Goal: Task Accomplishment & Management: Manage account settings

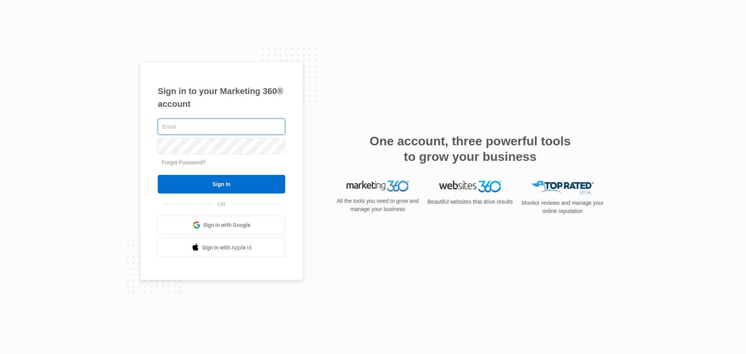
type input "john.obertubbesing@madwire.com"
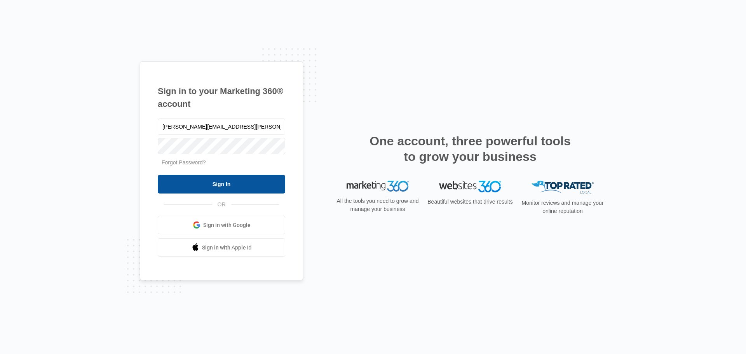
click at [233, 189] on input "Sign In" at bounding box center [221, 184] width 127 height 19
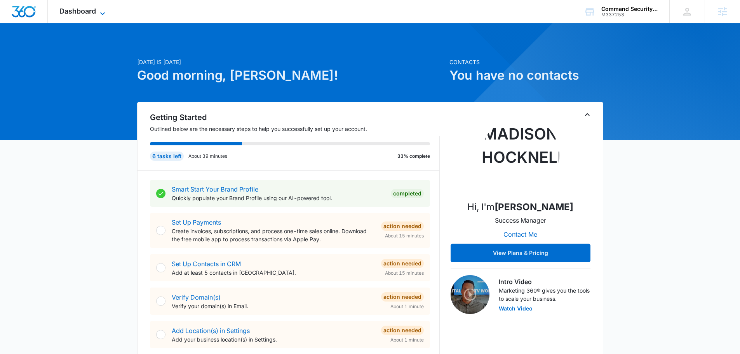
click at [94, 15] on span "Dashboard" at bounding box center [77, 11] width 37 height 8
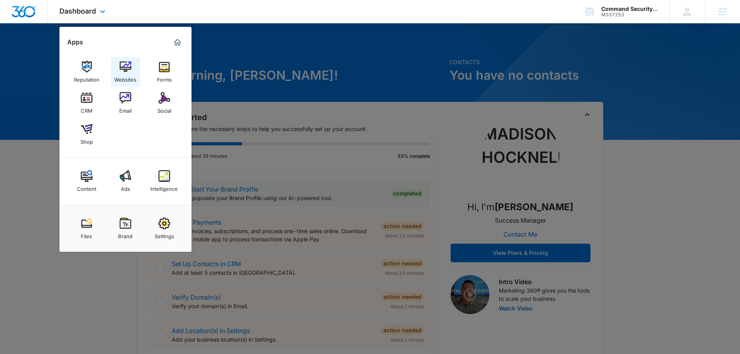
click at [124, 70] on img at bounding box center [126, 67] width 12 height 12
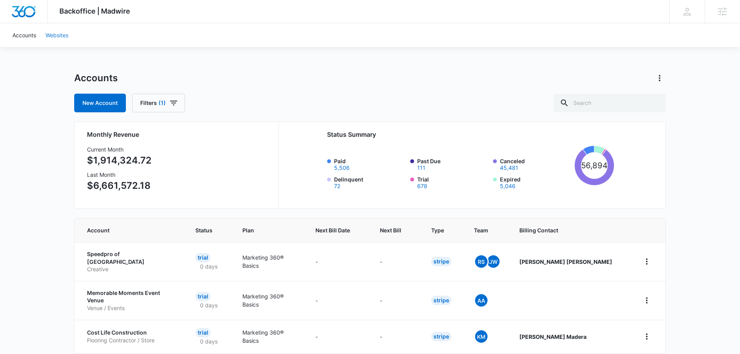
click at [55, 38] on link "Websites" at bounding box center [57, 35] width 32 height 24
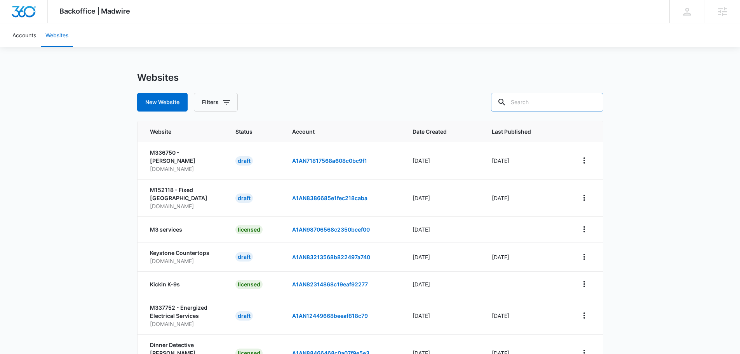
click at [552, 105] on input "text" at bounding box center [547, 102] width 112 height 19
drag, startPoint x: 520, startPoint y: 100, endPoint x: 527, endPoint y: 97, distance: 7.5
click at [525, 98] on input "text" at bounding box center [547, 102] width 112 height 19
type input "command sec"
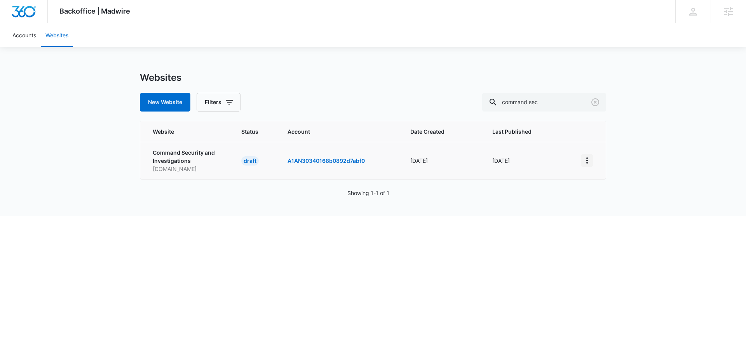
click at [587, 160] on icon "View More" at bounding box center [587, 160] width 2 height 6
click at [602, 217] on div "Activate Draft" at bounding box center [614, 216] width 47 height 5
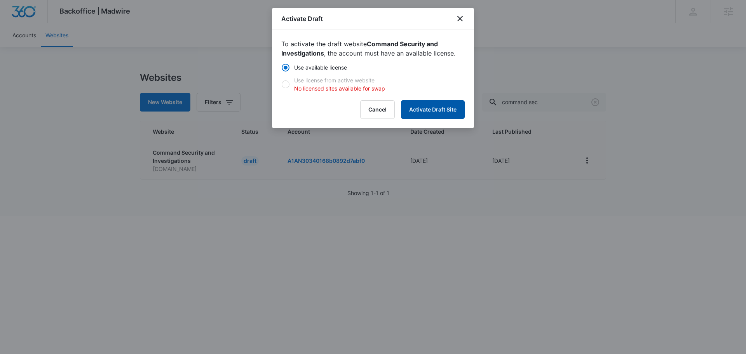
click at [429, 107] on button "Activate Draft Site" at bounding box center [433, 109] width 64 height 19
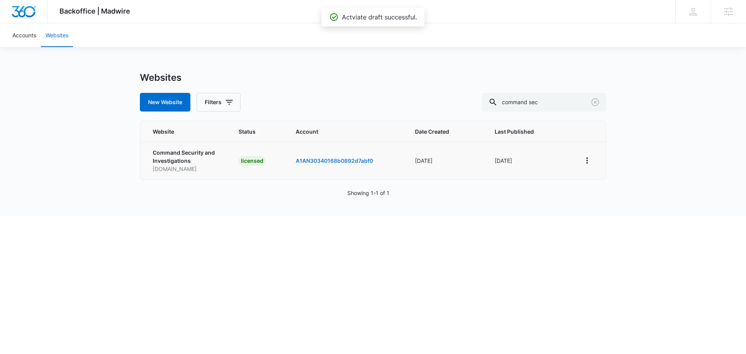
click at [341, 161] on link "A1AN30340168b0892d7abf0" at bounding box center [334, 160] width 77 height 7
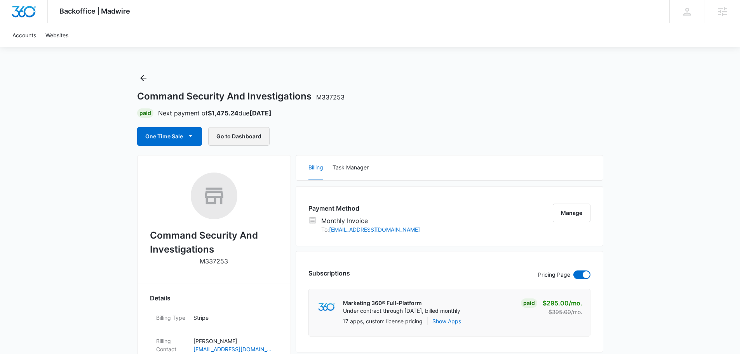
click at [247, 133] on button "Go to Dashboard" at bounding box center [238, 136] width 61 height 19
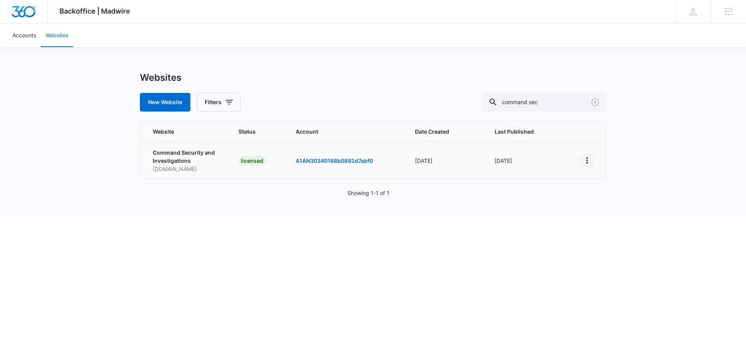
click at [585, 163] on icon "View More" at bounding box center [586, 160] width 9 height 9
click at [547, 157] on td "Sep 10" at bounding box center [528, 160] width 86 height 37
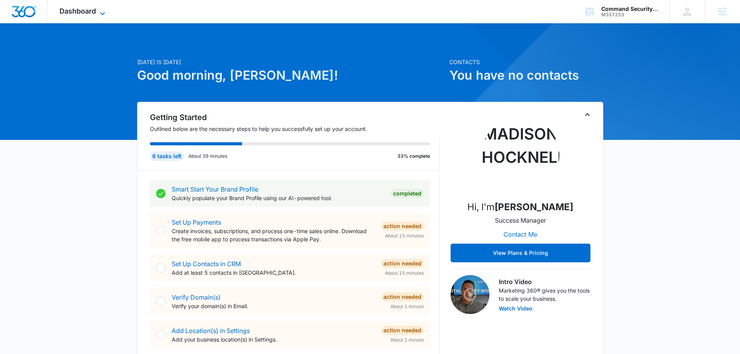
click at [94, 9] on span "Dashboard" at bounding box center [77, 11] width 37 height 8
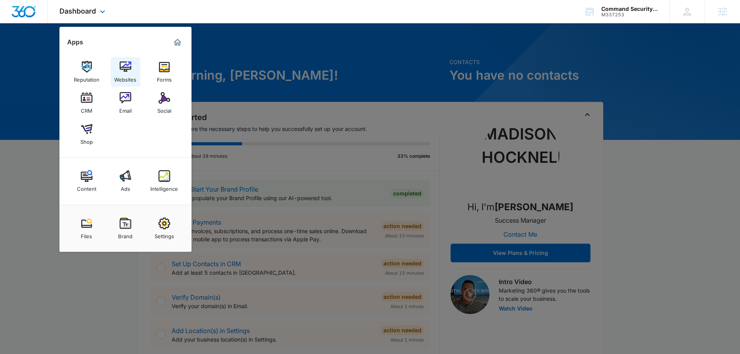
click at [124, 70] on img at bounding box center [126, 67] width 12 height 12
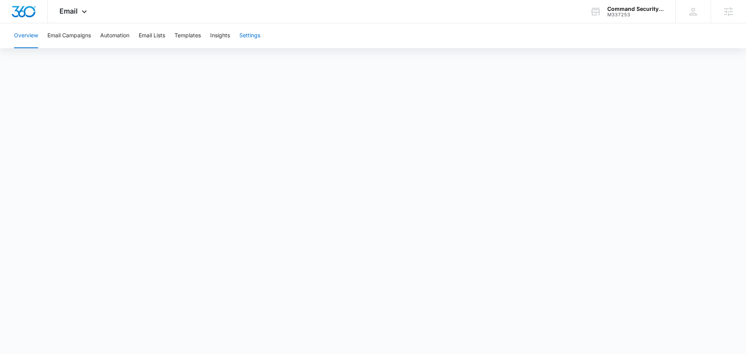
click at [251, 37] on button "Settings" at bounding box center [249, 35] width 21 height 25
